Goal: Use online tool/utility: Utilize a website feature to perform a specific function

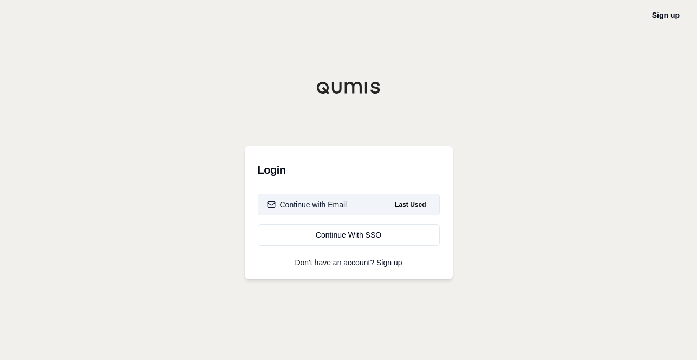
click at [337, 211] on button "Continue with Email Last Used" at bounding box center [349, 205] width 182 height 22
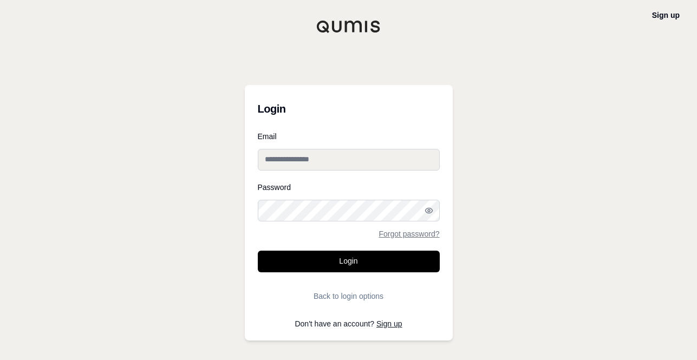
type input "**********"
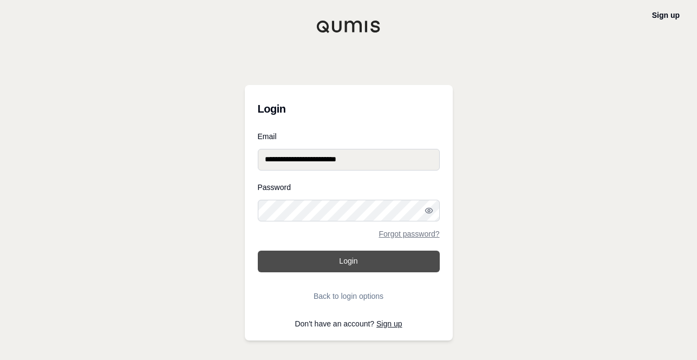
click at [346, 257] on button "Login" at bounding box center [349, 262] width 182 height 22
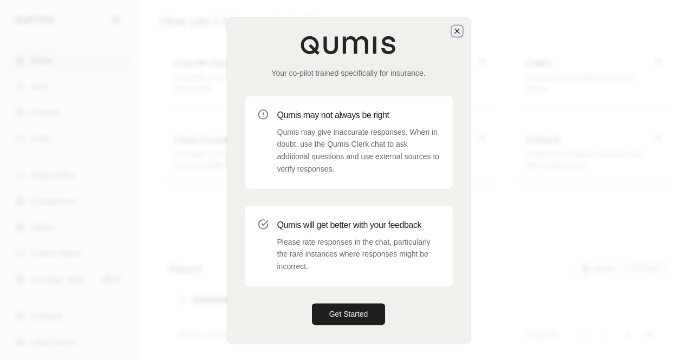
click at [458, 27] on icon "button" at bounding box center [457, 31] width 9 height 9
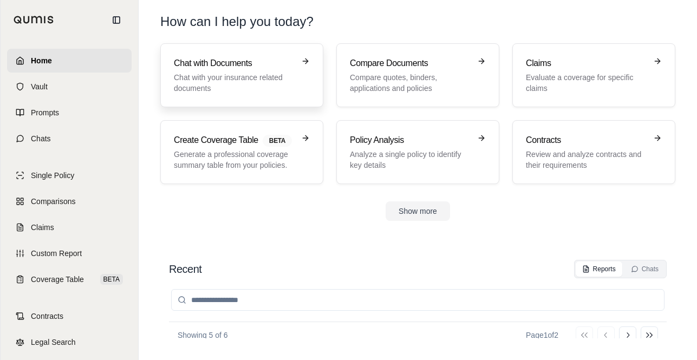
click at [223, 75] on p "Chat with your insurance related documents" at bounding box center [234, 83] width 121 height 22
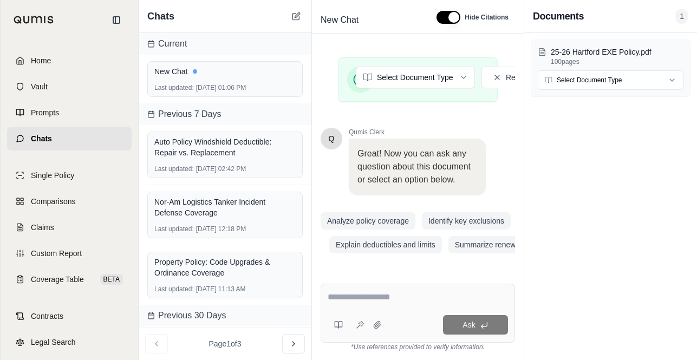
scroll to position [323, 0]
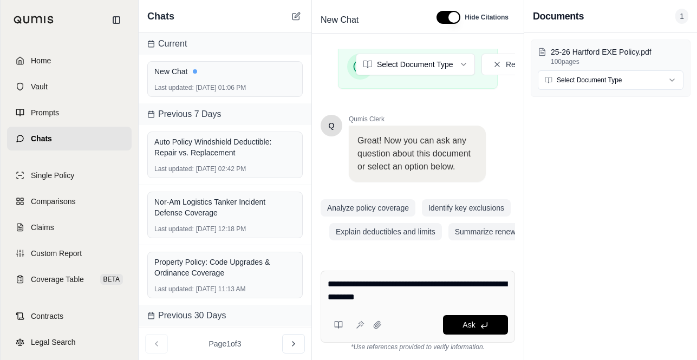
type textarea "**********"
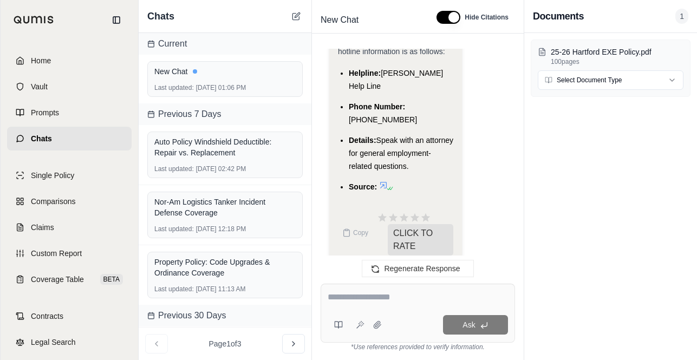
scroll to position [728, 0]
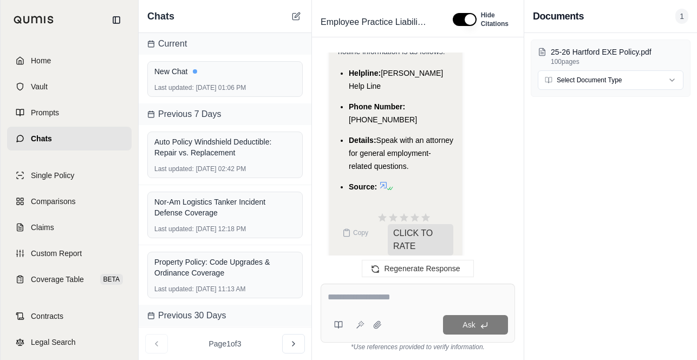
click at [385, 181] on icon at bounding box center [383, 185] width 9 height 9
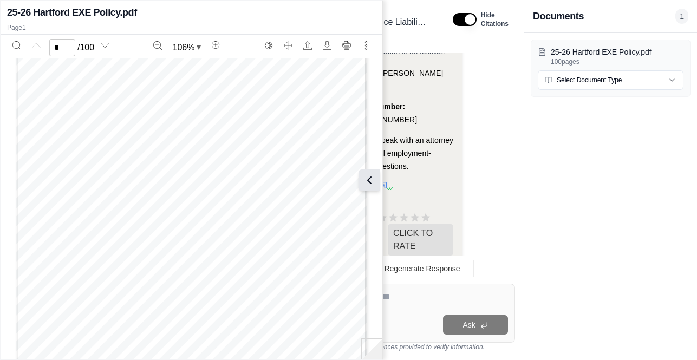
click at [371, 181] on icon at bounding box center [369, 180] width 13 height 13
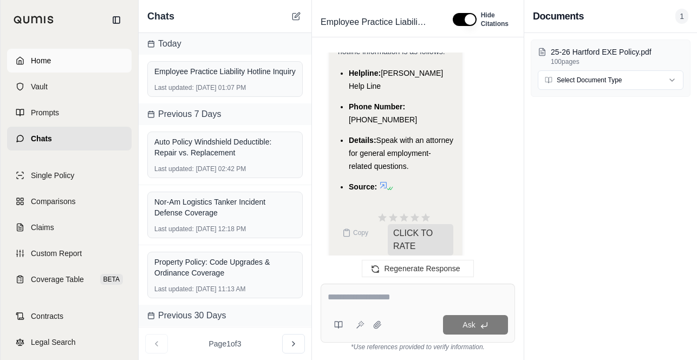
click at [44, 68] on link "Home" at bounding box center [69, 61] width 125 height 24
